Goal: Task Accomplishment & Management: Manage account settings

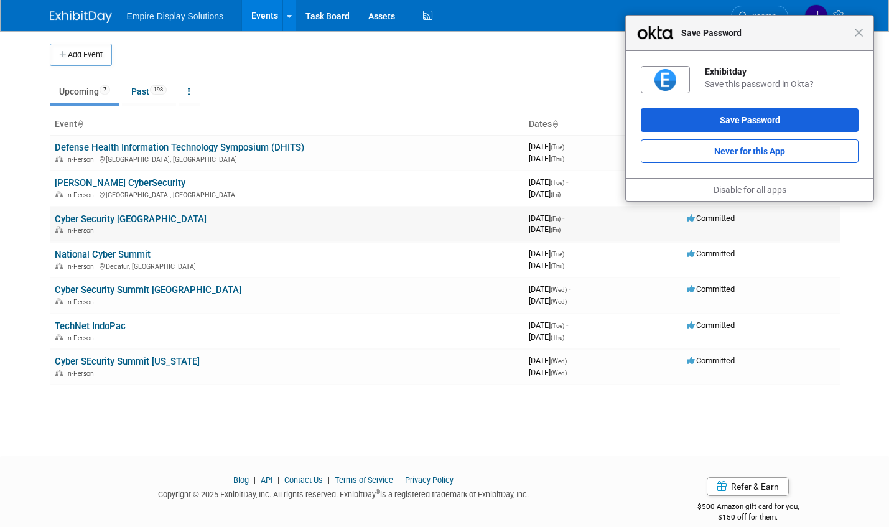
click at [117, 220] on link "Cyber Security [GEOGRAPHIC_DATA]" at bounding box center [131, 218] width 152 height 11
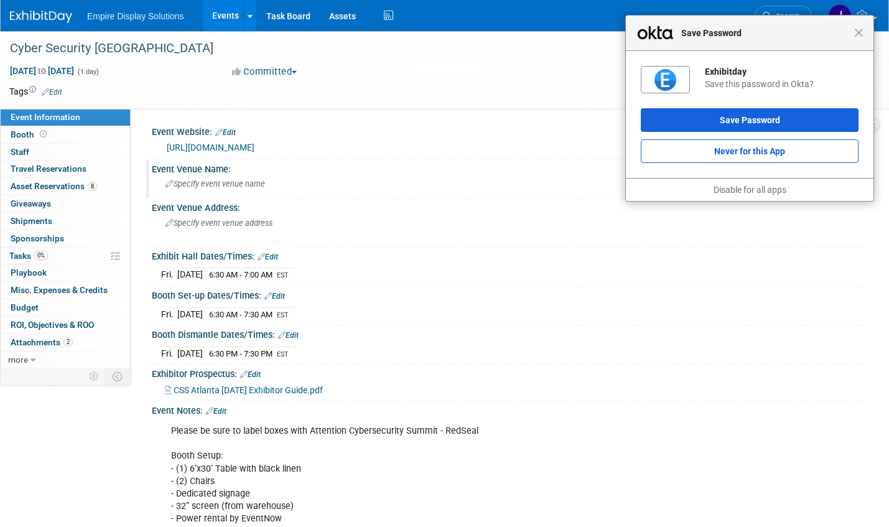
click at [215, 185] on span "Specify event venue name" at bounding box center [216, 183] width 100 height 9
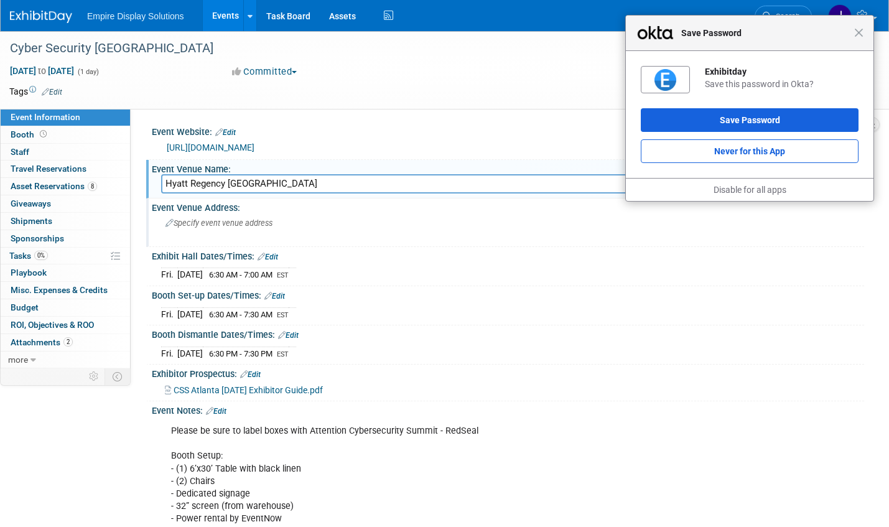
type input "Hyatt Regency [GEOGRAPHIC_DATA]"
click at [220, 223] on span "Specify event venue address" at bounding box center [219, 222] width 107 height 9
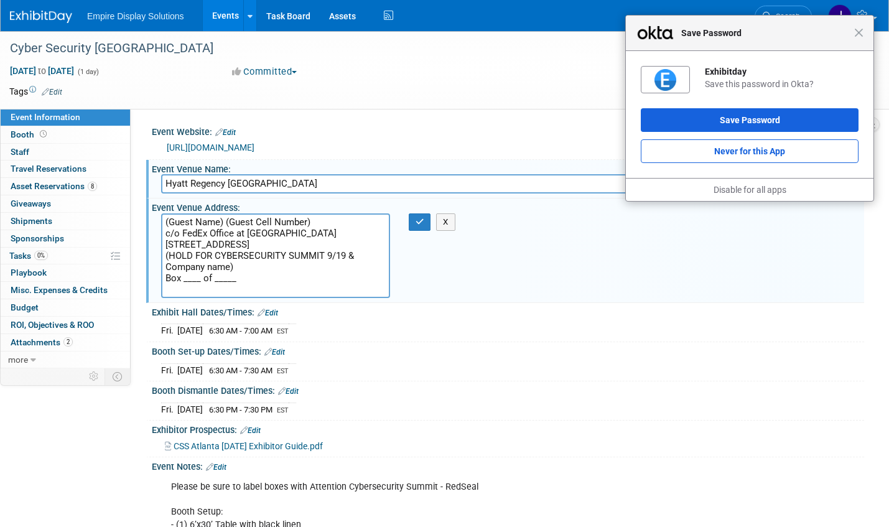
drag, startPoint x: 170, startPoint y: 222, endPoint x: 221, endPoint y: 222, distance: 51.0
click at [221, 222] on textarea "(Guest Name) (Guest Cell Number) c/o FedEx Office at [GEOGRAPHIC_DATA] [STREET_…" at bounding box center [275, 255] width 229 height 85
drag, startPoint x: 232, startPoint y: 223, endPoint x: 309, endPoint y: 222, distance: 77.2
click at [309, 222] on textarea "([PERSON_NAME]) (Guest Cell Number) c/o FedEx Office at [GEOGRAPHIC_DATA] [STRE…" at bounding box center [275, 255] width 229 height 85
drag, startPoint x: 167, startPoint y: 278, endPoint x: 230, endPoint y: 278, distance: 62.9
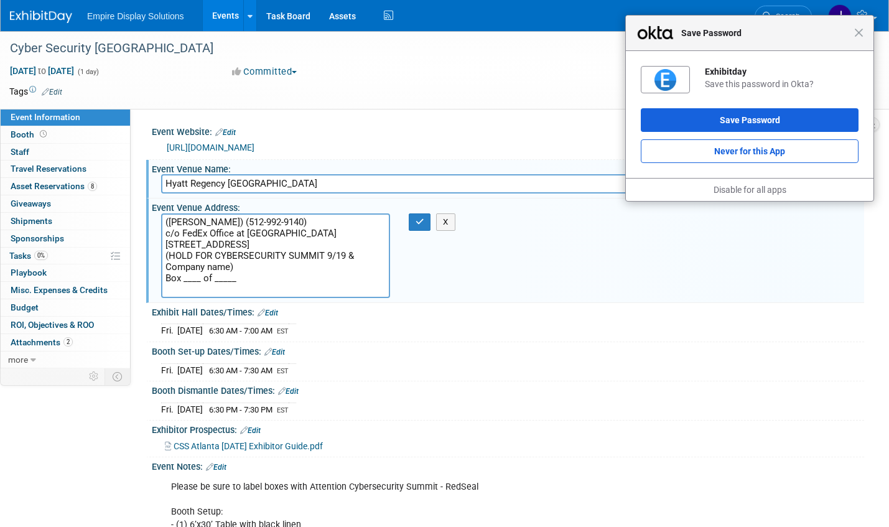
click at [230, 278] on textarea "([PERSON_NAME]) (512-992-9140) c/o FedEx Office at [GEOGRAPHIC_DATA] [STREET_AD…" at bounding box center [275, 255] width 229 height 85
type textarea "([PERSON_NAME]) (512-992-9140) c/o FedEx Office at [GEOGRAPHIC_DATA] [STREET_AD…"
click at [420, 227] on button "button" at bounding box center [420, 221] width 22 height 17
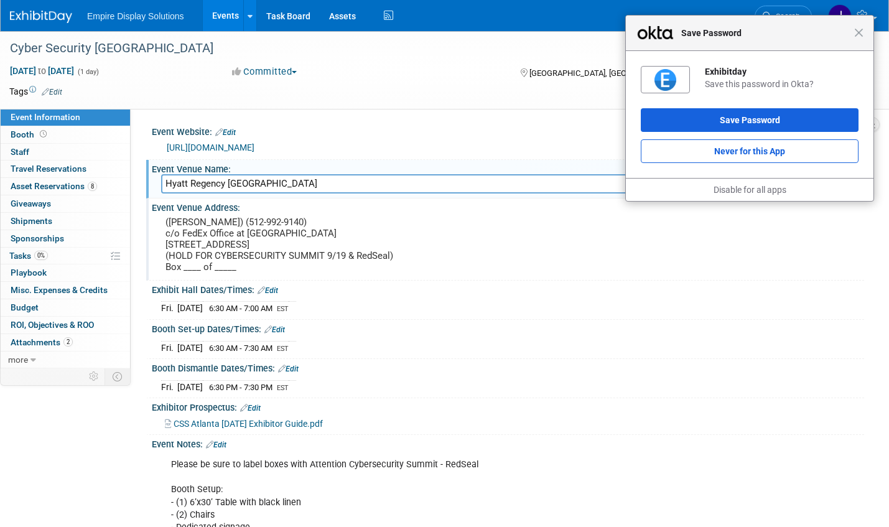
drag, startPoint x: 164, startPoint y: 220, endPoint x: 336, endPoint y: 218, distance: 172.4
click at [336, 218] on div "([PERSON_NAME]) (512-992-9140) c/o FedEx Office at [GEOGRAPHIC_DATA] [STREET_AD…" at bounding box center [300, 244] width 278 height 62
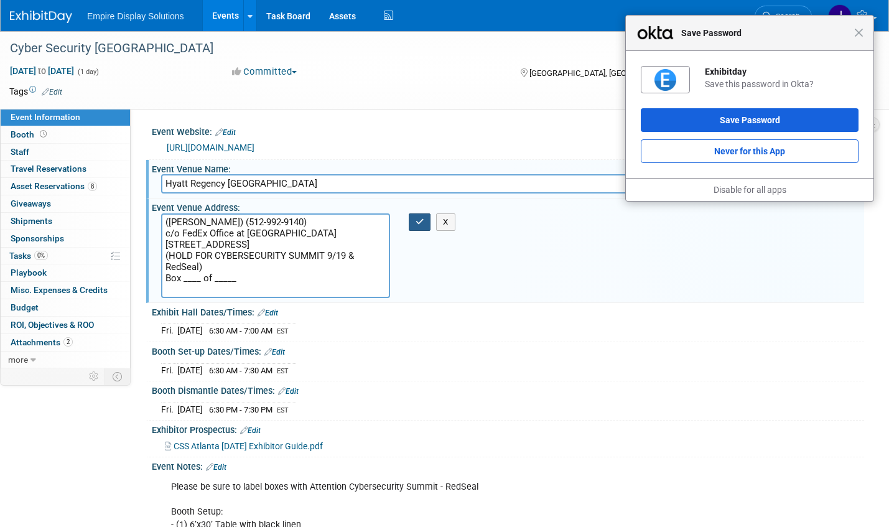
click at [421, 226] on icon "button" at bounding box center [420, 222] width 9 height 8
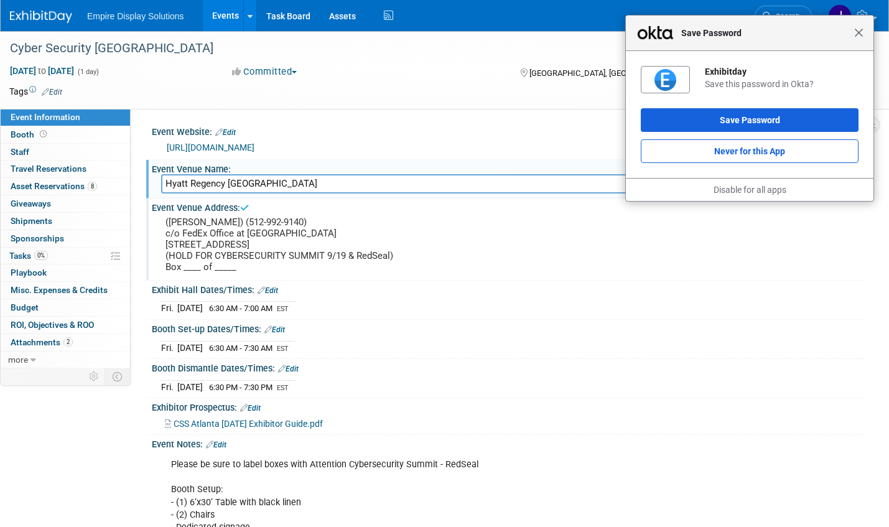
click at [860, 34] on span "Close" at bounding box center [859, 32] width 9 height 9
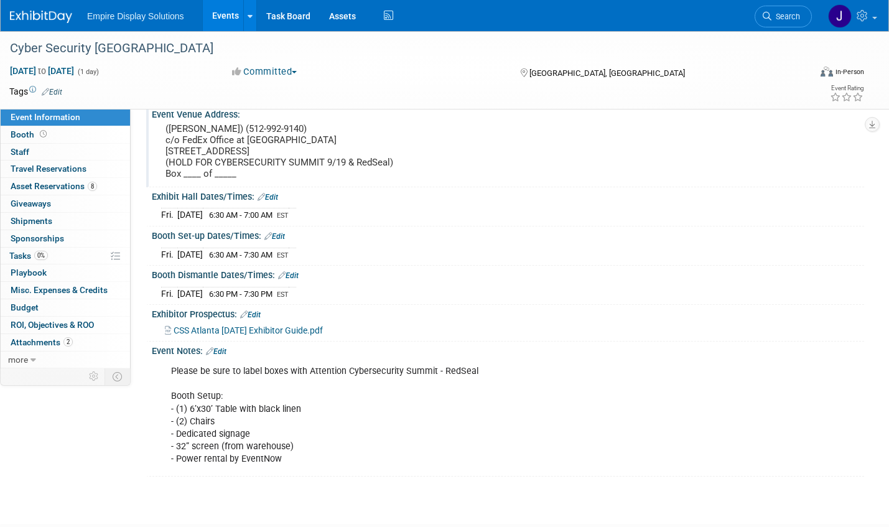
scroll to position [88, 0]
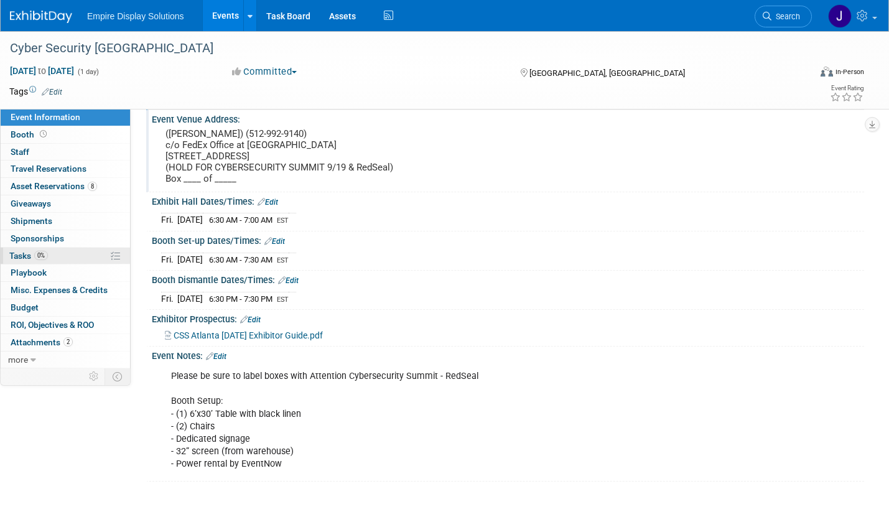
click at [26, 254] on span "Tasks 0%" at bounding box center [28, 256] width 39 height 10
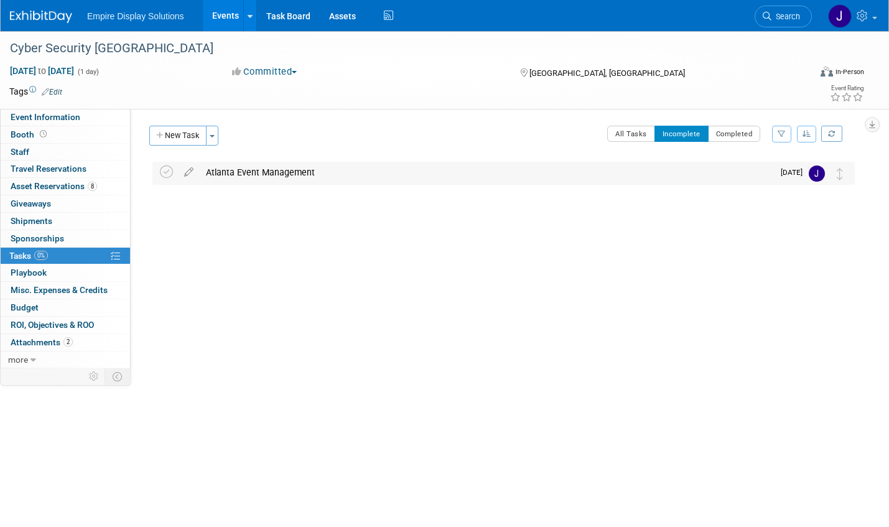
click at [216, 169] on div "Atlanta Event Management" at bounding box center [487, 172] width 574 height 21
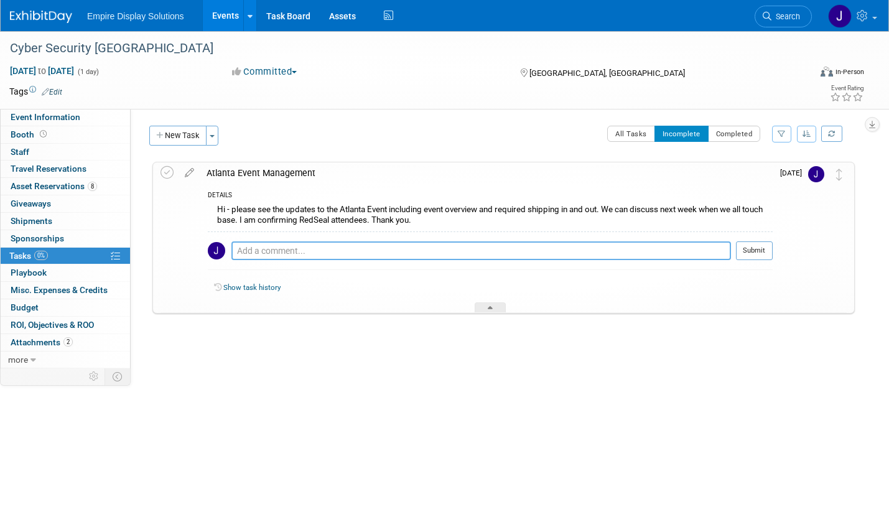
click at [306, 249] on textarea at bounding box center [482, 251] width 500 height 19
click at [182, 140] on button "New Task" at bounding box center [177, 136] width 57 height 20
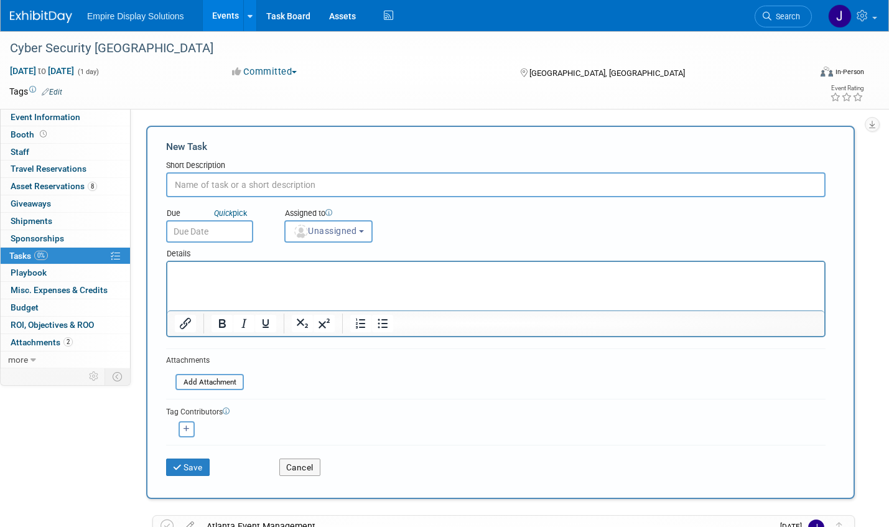
click at [291, 183] on input "text" at bounding box center [496, 184] width 660 height 25
type input "Updated RedSeal onsite contact"
click at [226, 230] on input "text" at bounding box center [209, 231] width 87 height 22
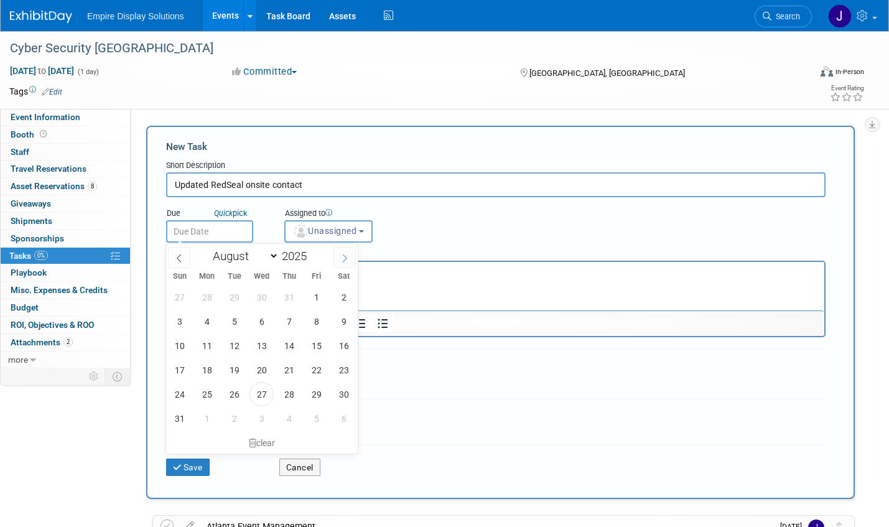
click at [343, 258] on icon at bounding box center [344, 258] width 9 height 9
select select "8"
click at [319, 321] on span "12" at bounding box center [316, 321] width 24 height 24
type input "[DATE]"
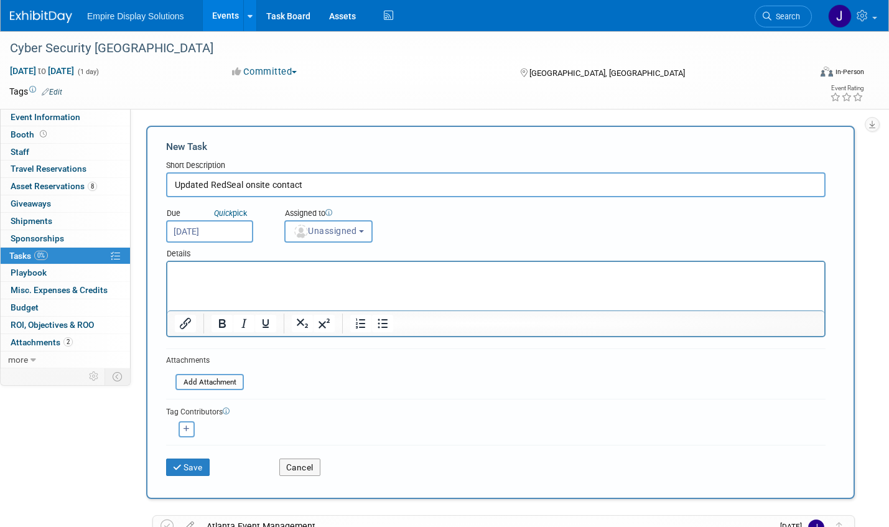
click at [362, 233] on button "Unassigned" at bounding box center [328, 231] width 88 height 22
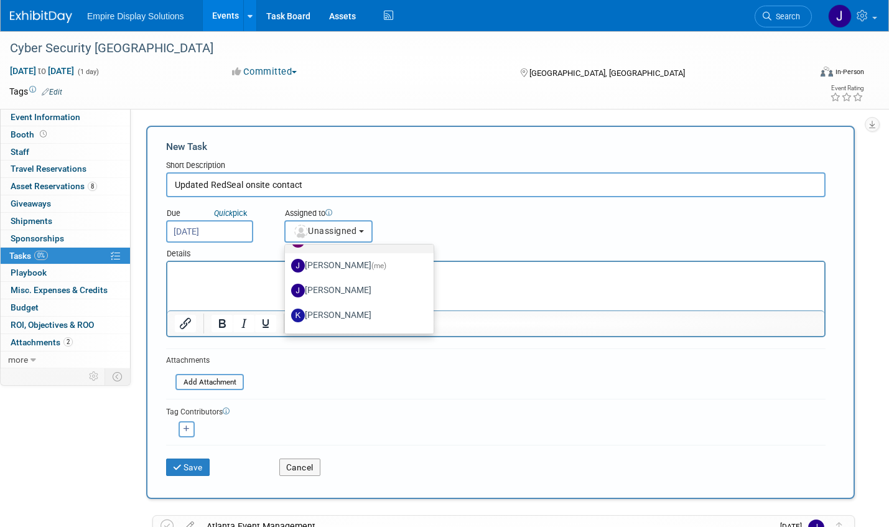
scroll to position [65, 0]
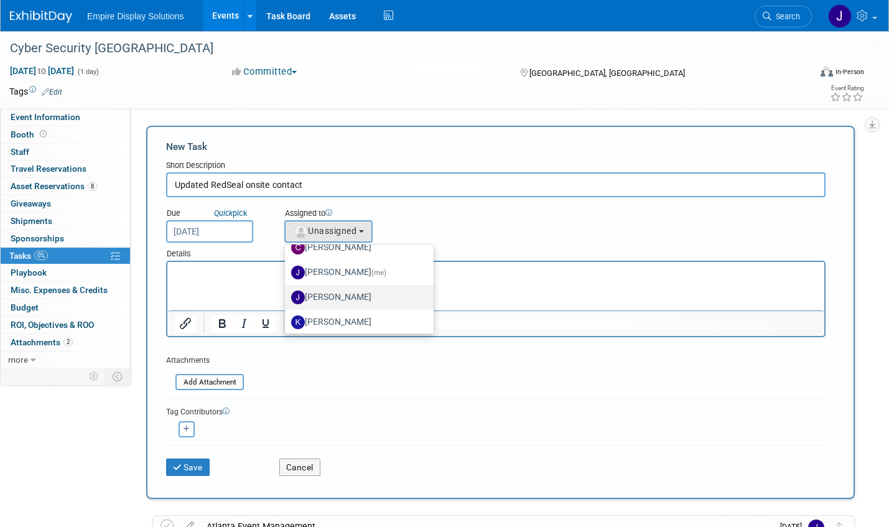
click at [362, 298] on label "[PERSON_NAME]" at bounding box center [356, 298] width 130 height 20
click at [287, 298] on input "[PERSON_NAME]" at bounding box center [283, 296] width 8 height 8
select select "d4550efa-913f-4d0f-84b6-87a8ca23c31c"
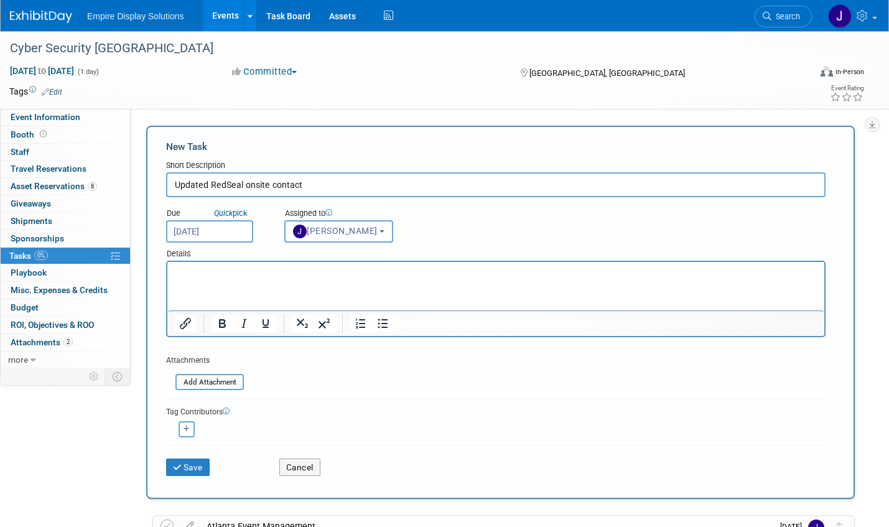
click at [307, 279] on html at bounding box center [495, 270] width 657 height 17
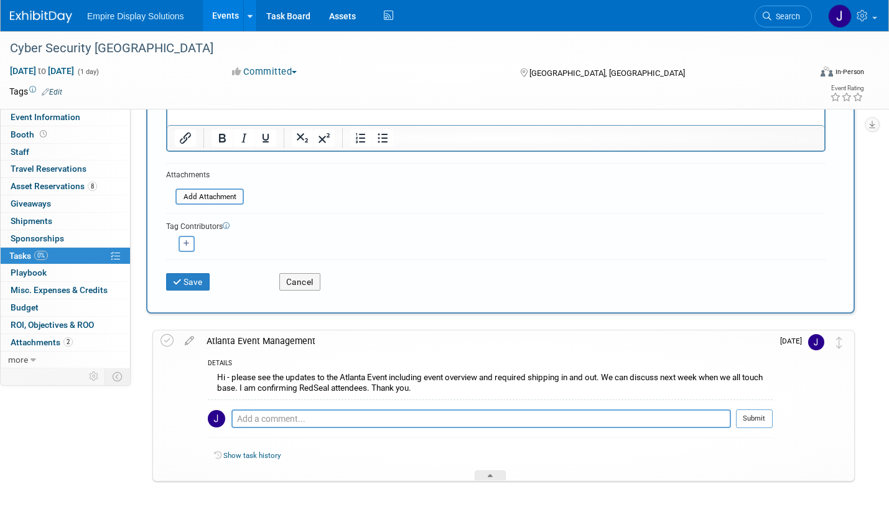
scroll to position [264, 0]
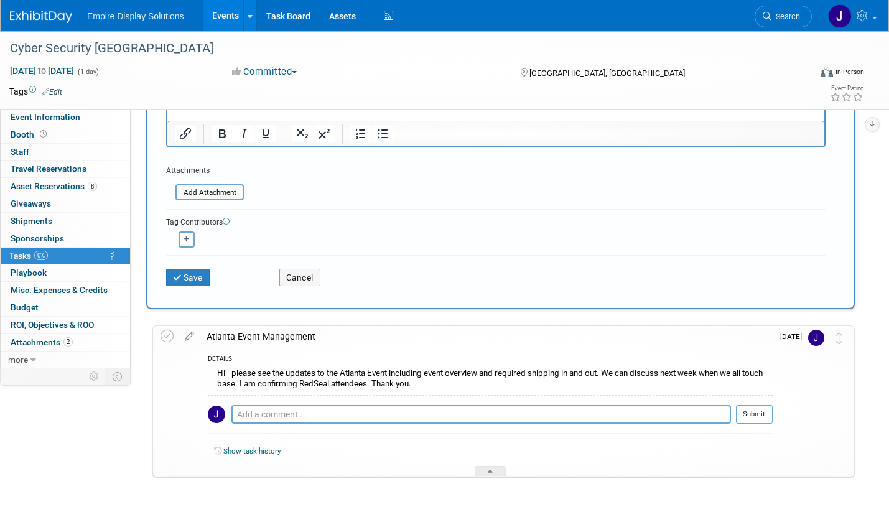
click at [189, 286] on div "Save Cancel" at bounding box center [496, 275] width 660 height 40
click at [192, 281] on button "Save" at bounding box center [188, 277] width 44 height 17
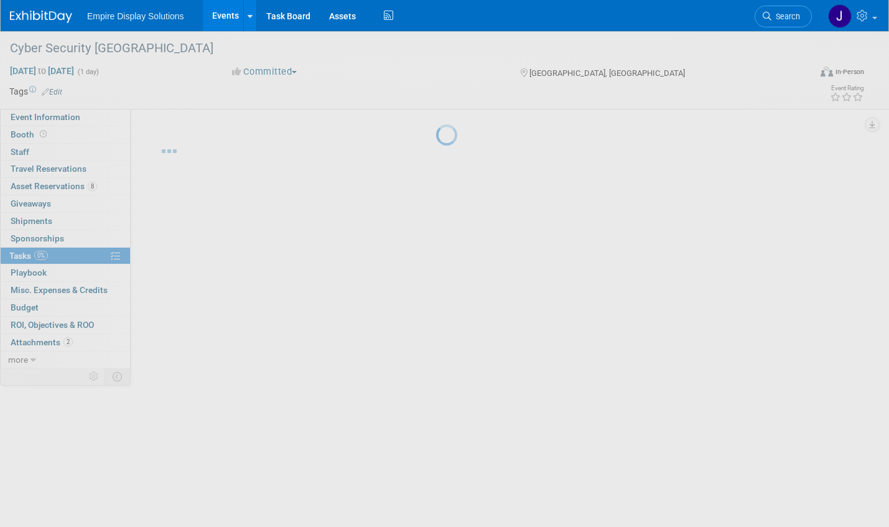
scroll to position [0, 0]
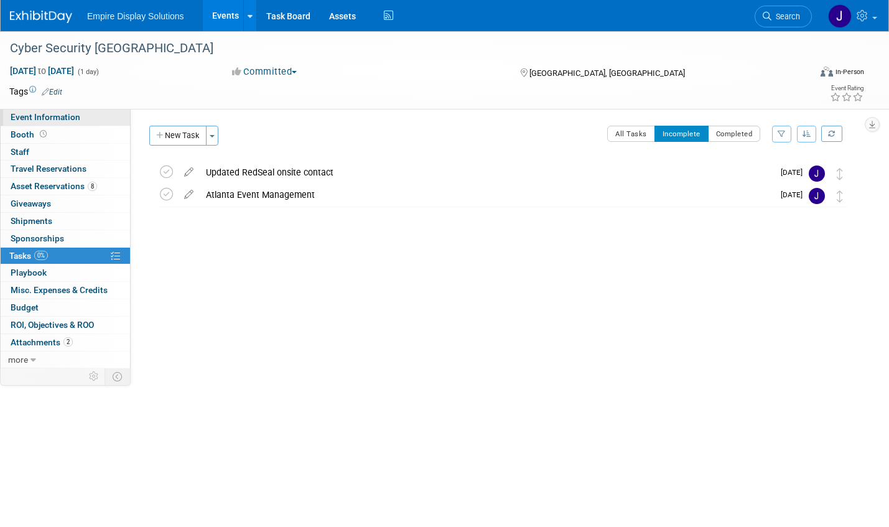
click at [29, 118] on span "Event Information" at bounding box center [46, 117] width 70 height 10
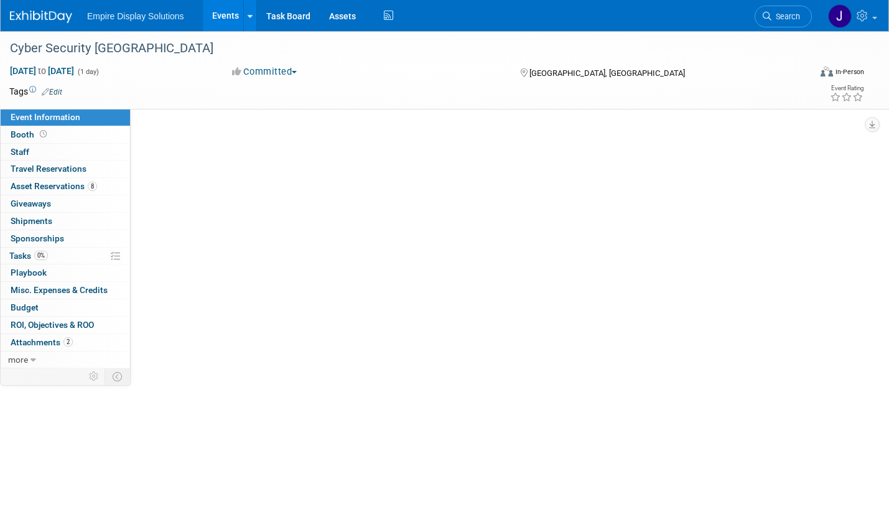
click at [29, 118] on span "Event Information" at bounding box center [46, 117] width 70 height 10
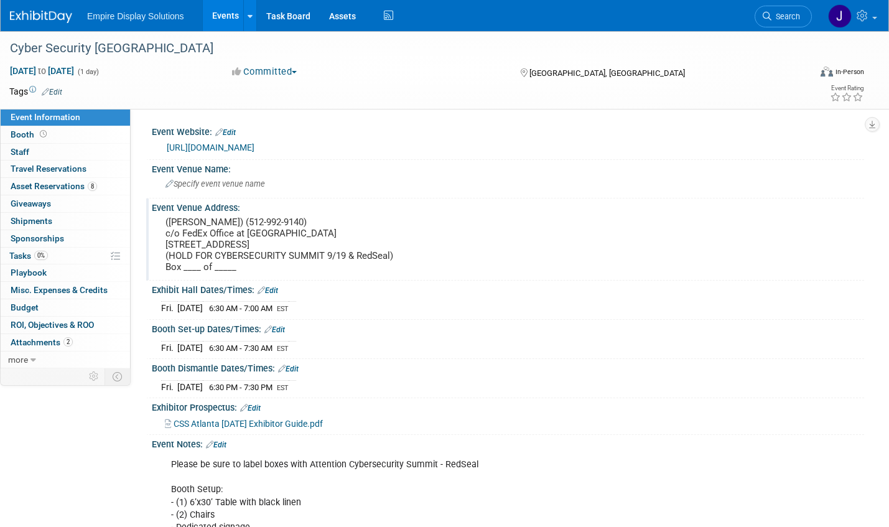
drag, startPoint x: 165, startPoint y: 222, endPoint x: 393, endPoint y: 255, distance: 230.8
click at [393, 255] on pre "([PERSON_NAME]) (512-992-9140) c/o FedEx Office at [GEOGRAPHIC_DATA] [STREET_AD…" at bounding box center [301, 245] width 270 height 56
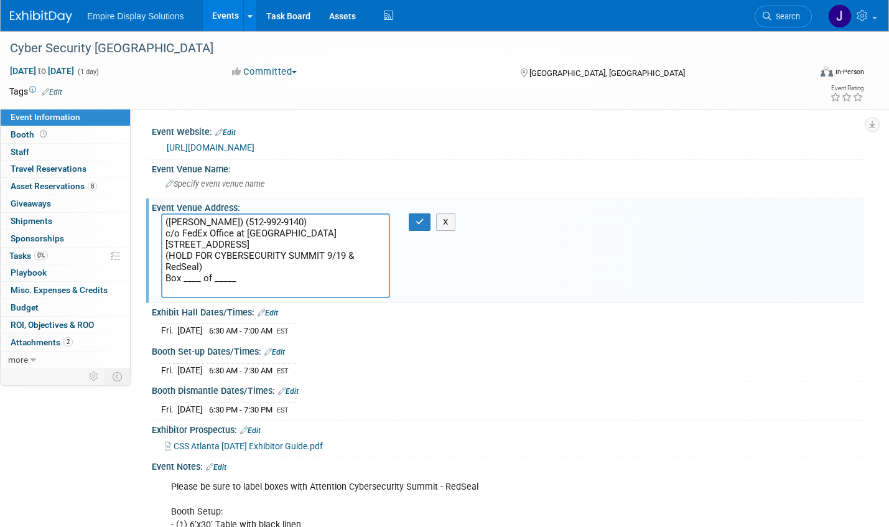
drag, startPoint x: 166, startPoint y: 221, endPoint x: 314, endPoint y: 258, distance: 152.6
click at [314, 258] on textarea "([PERSON_NAME]) (512-992-9140) c/o FedEx Office at [GEOGRAPHIC_DATA] [STREET_AD…" at bounding box center [275, 255] width 229 height 85
